Goal: Information Seeking & Learning: Check status

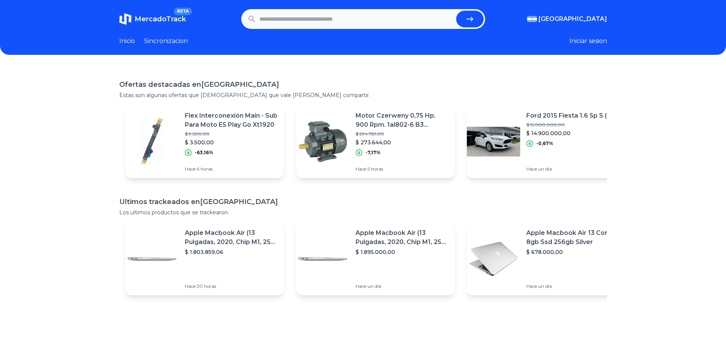
click at [304, 27] on input "text" at bounding box center [357, 19] width 194 height 17
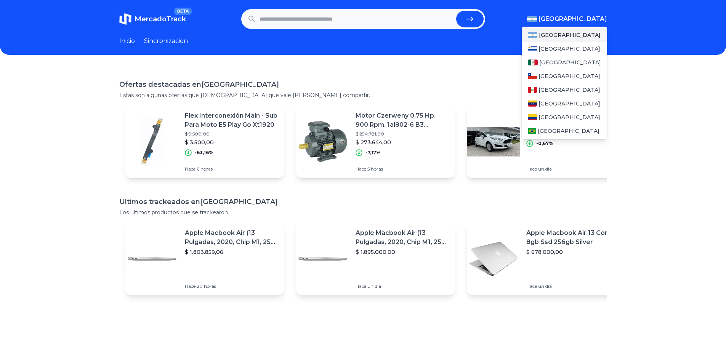
click at [581, 15] on span "[GEOGRAPHIC_DATA]" at bounding box center [572, 18] width 69 height 9
click at [541, 66] on div "[GEOGRAPHIC_DATA]" at bounding box center [564, 63] width 85 height 14
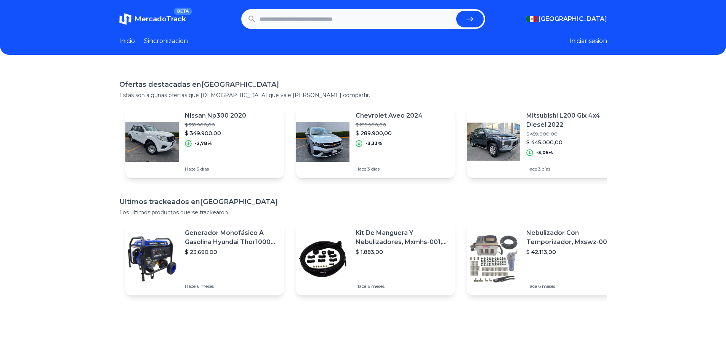
click at [317, 24] on input "text" at bounding box center [357, 19] width 194 height 17
type input "**********"
click at [456, 11] on button "submit" at bounding box center [469, 19] width 27 height 17
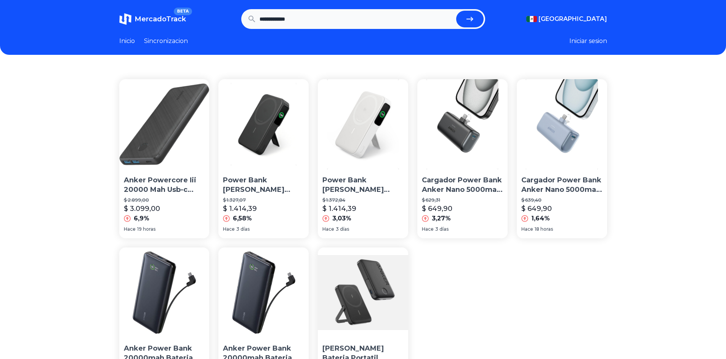
click at [275, 114] on img at bounding box center [263, 124] width 90 height 90
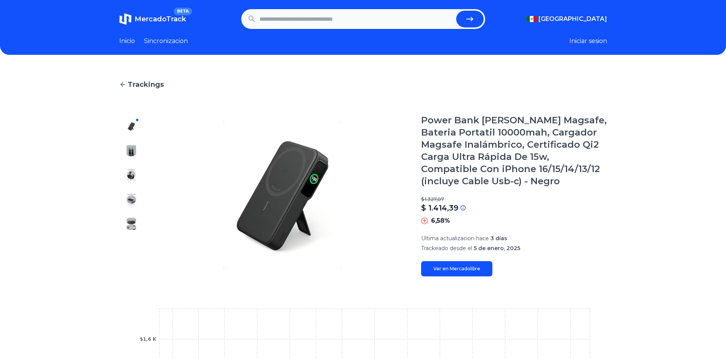
click at [467, 274] on link "Ver en Mercadolibre" at bounding box center [456, 268] width 71 height 15
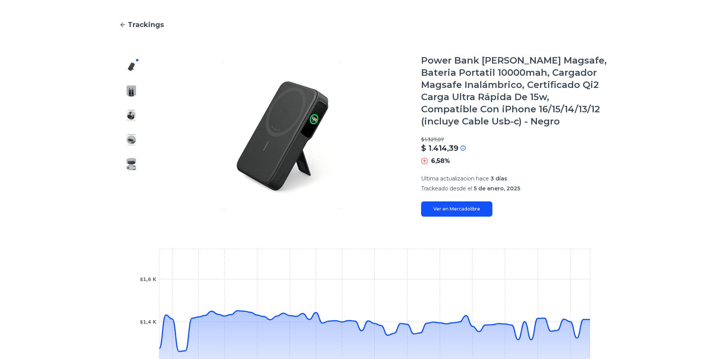
scroll to position [63, 0]
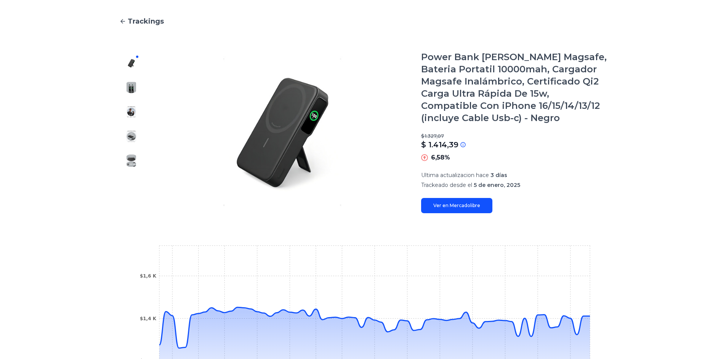
click at [476, 205] on link "Ver en Mercadolibre" at bounding box center [456, 205] width 71 height 15
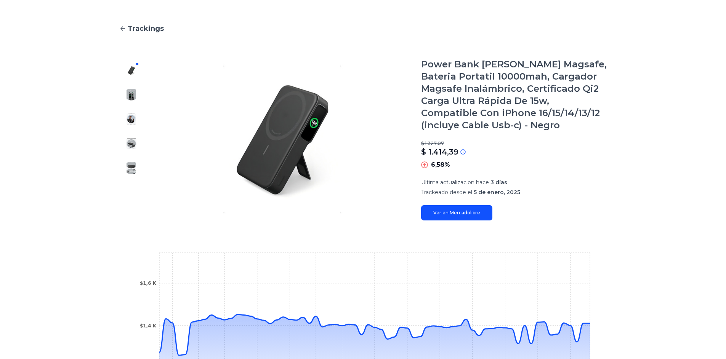
scroll to position [0, 0]
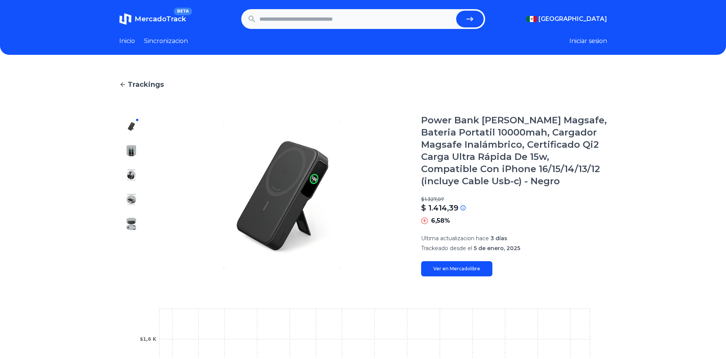
type input "**********"
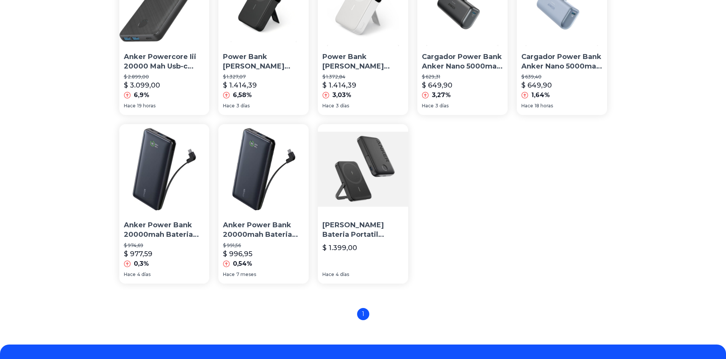
scroll to position [127, 0]
